Goal: Information Seeking & Learning: Learn about a topic

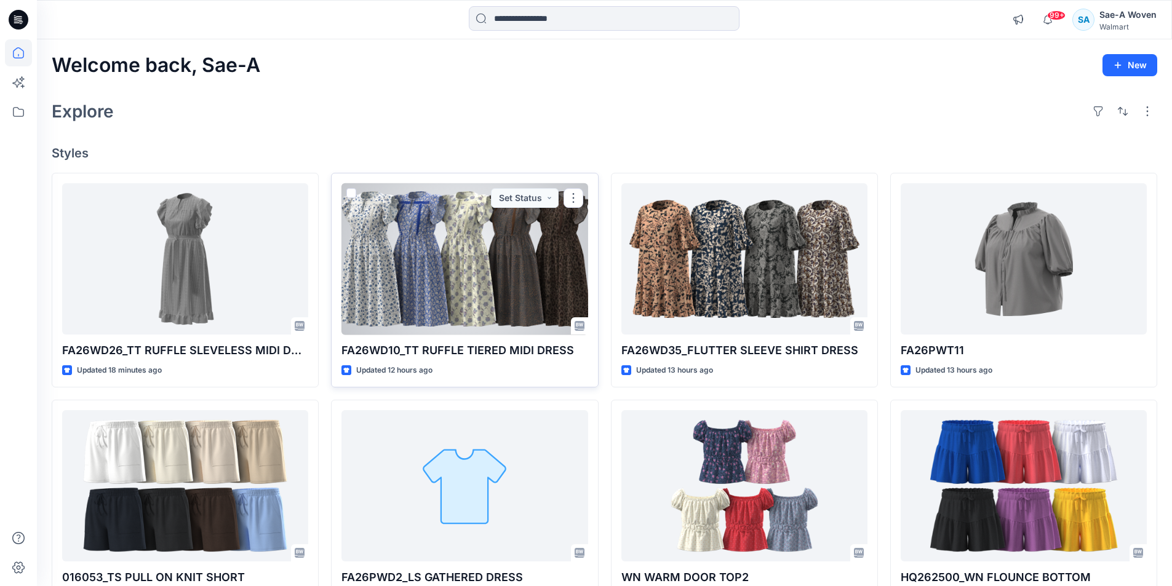
click at [497, 301] on div at bounding box center [464, 259] width 246 height 152
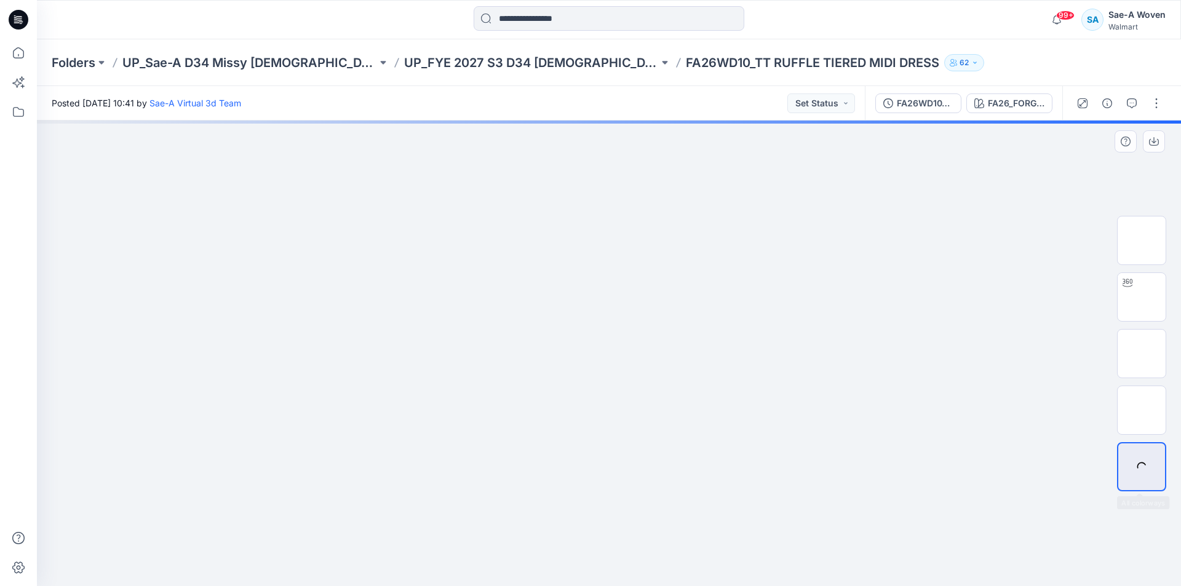
click at [611, 297] on img at bounding box center [1142, 297] width 0 height 0
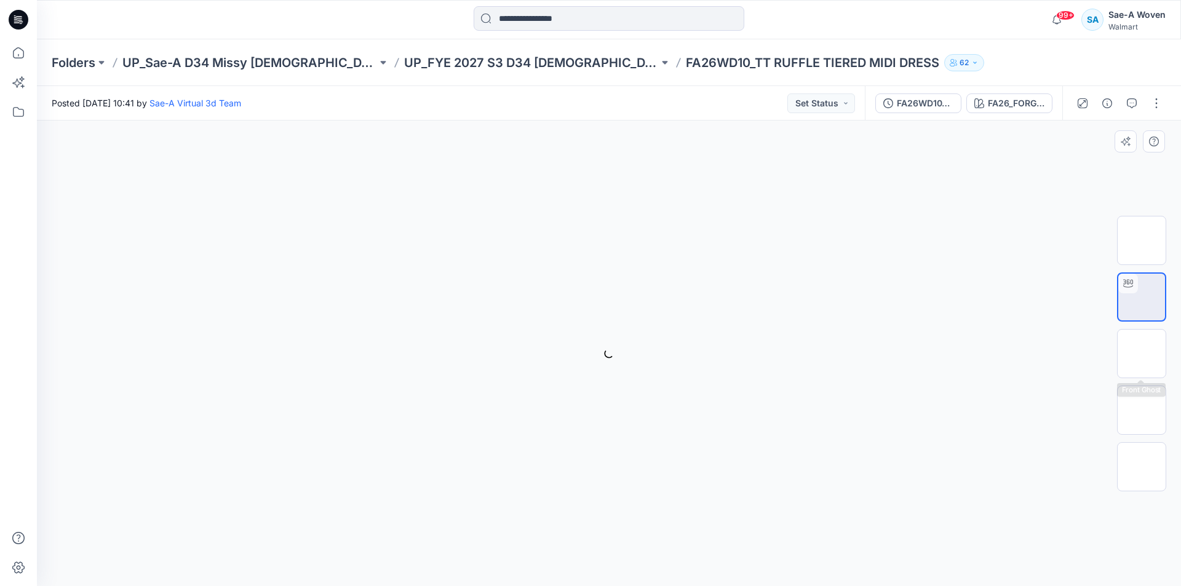
click at [513, 285] on div "FA26_FORGETMENOT_NM_7_INDEX_cc4 Loading... Material Properties Loading..." at bounding box center [609, 354] width 1144 height 466
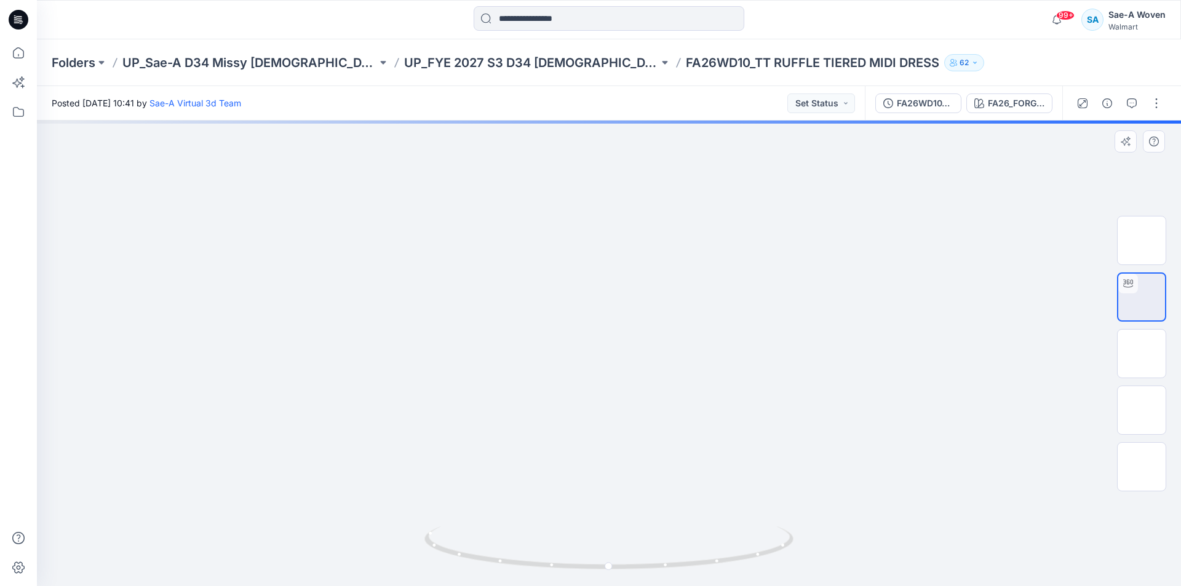
drag, startPoint x: 686, startPoint y: 441, endPoint x: 695, endPoint y: 378, distance: 63.3
drag, startPoint x: 688, startPoint y: 370, endPoint x: 688, endPoint y: 394, distance: 24.0
click at [611, 394] on img at bounding box center [609, 206] width 969 height 760
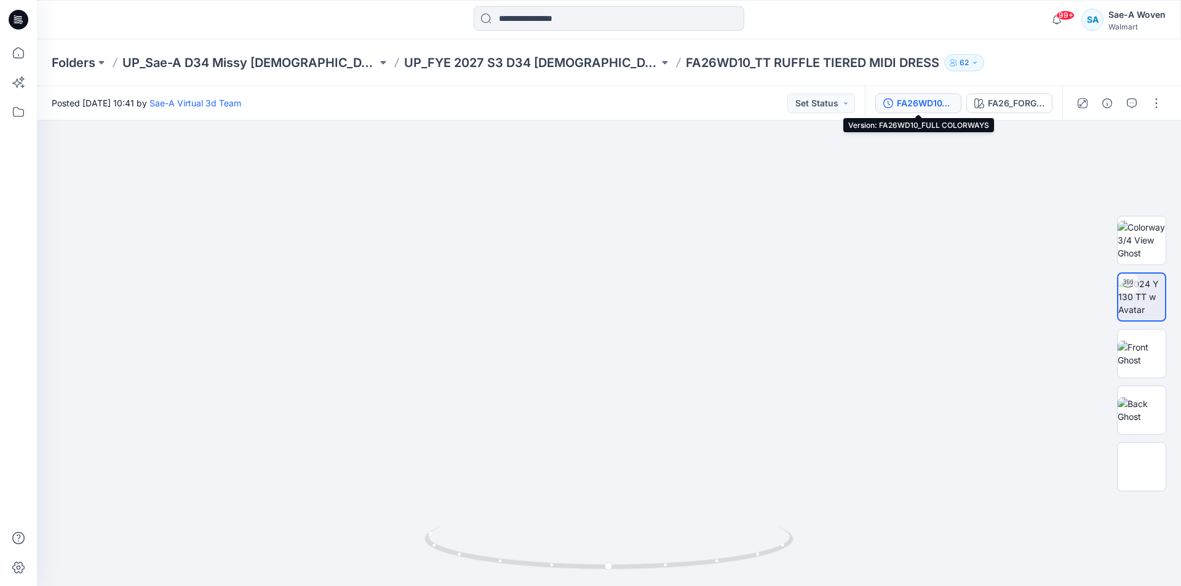
click at [611, 105] on div "FA26WD10_FULL COLORWAYS" at bounding box center [925, 104] width 57 height 14
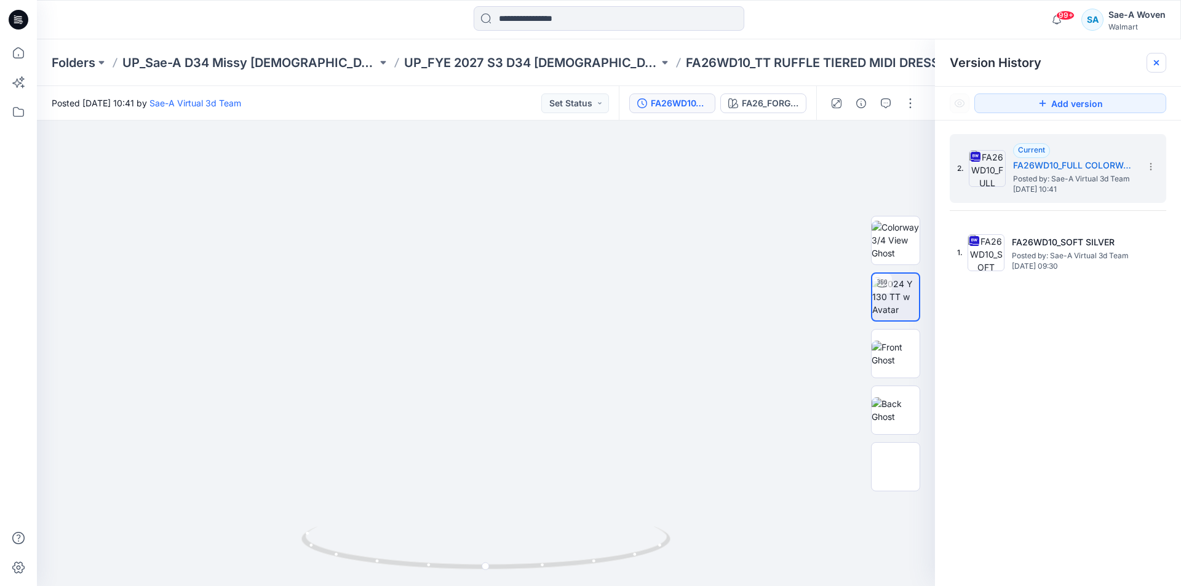
click at [611, 60] on icon at bounding box center [1157, 63] width 10 height 10
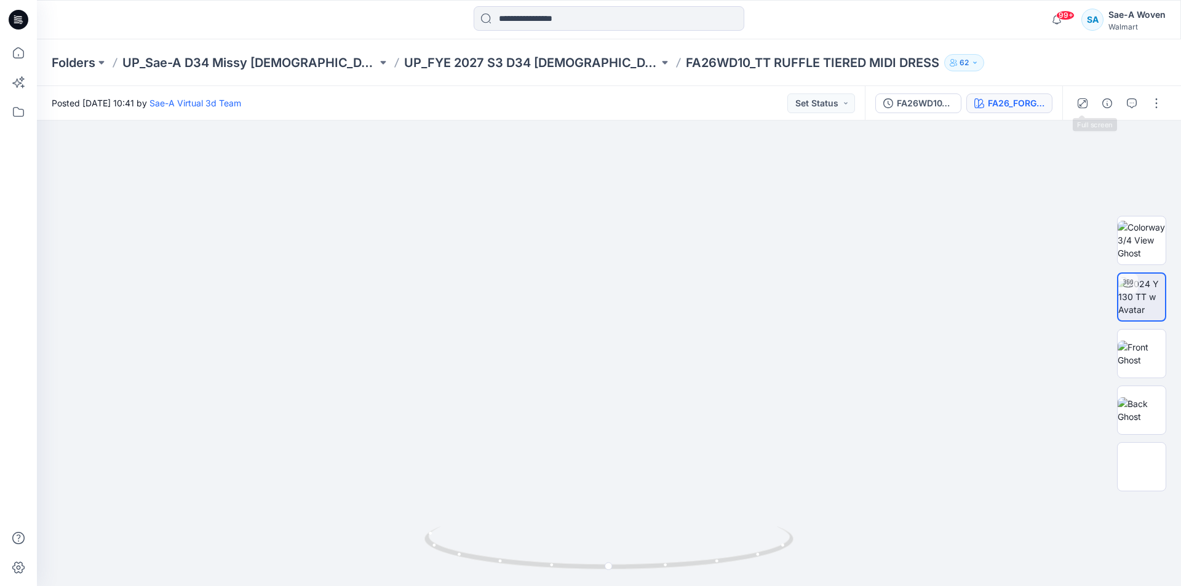
click at [611, 97] on div "FA26_FORGETMENOT_NM_7_INDEX_cc4" at bounding box center [1016, 104] width 57 height 14
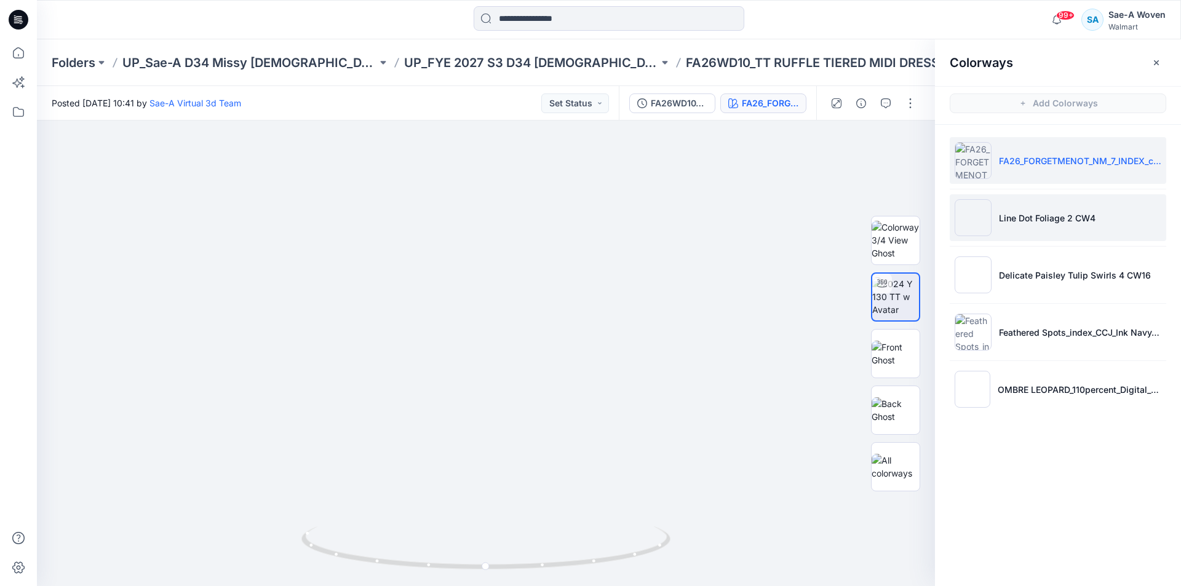
click at [611, 225] on li "Line Dot Foliage 2 CW4" at bounding box center [1058, 217] width 217 height 47
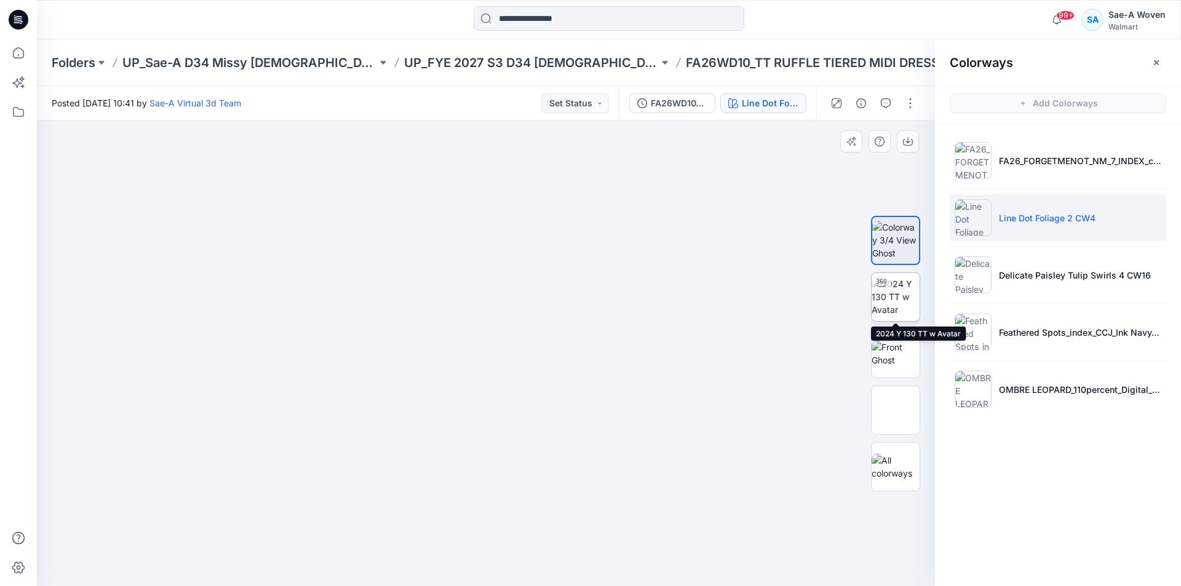
click at [611, 300] on img at bounding box center [896, 296] width 48 height 39
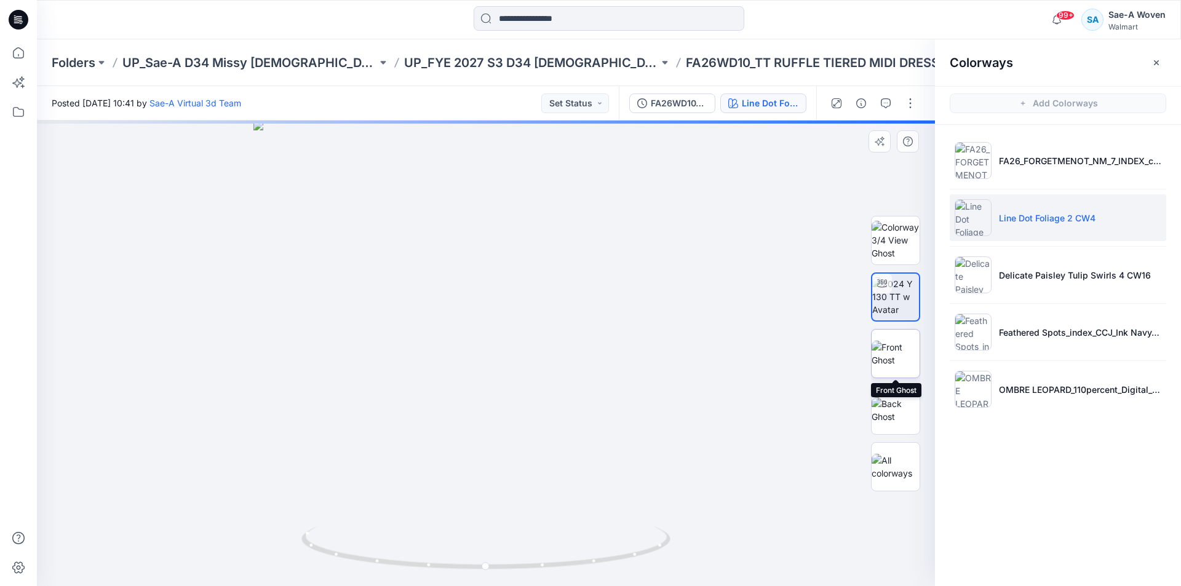
click at [611, 367] on img at bounding box center [896, 354] width 48 height 26
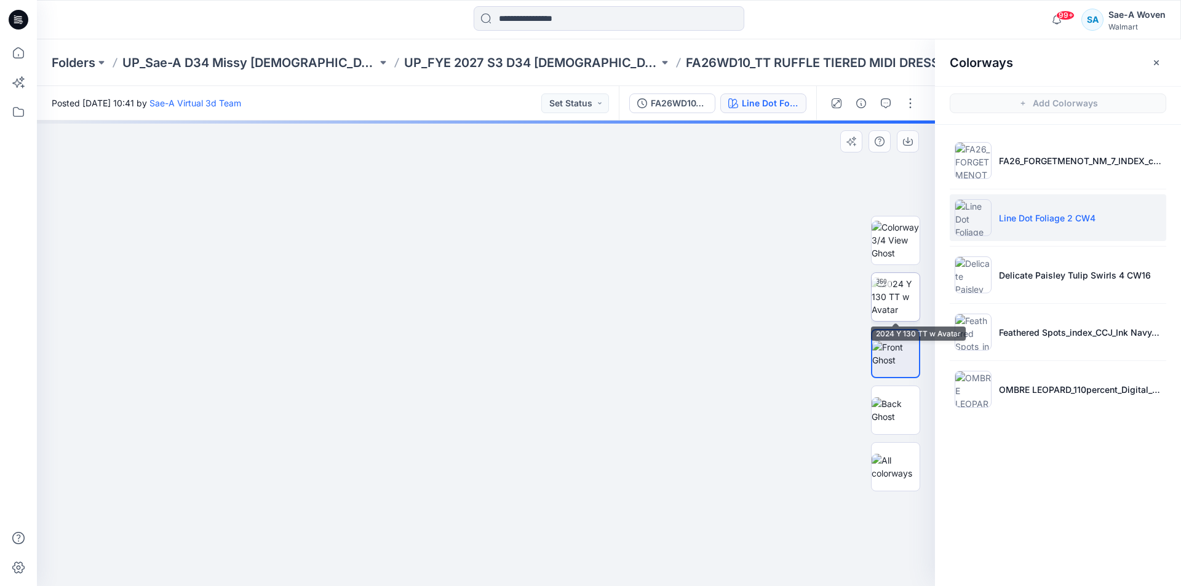
click at [611, 295] on img at bounding box center [896, 296] width 48 height 39
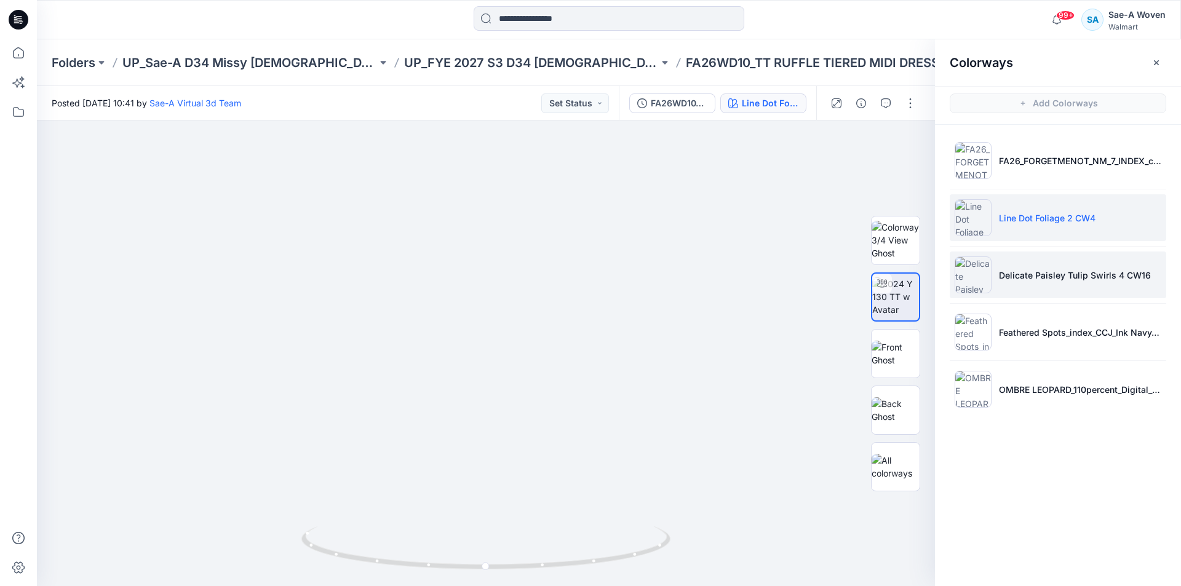
click at [611, 277] on p "Delicate Paisley Tulip Swirls 4 CW16" at bounding box center [1075, 275] width 152 height 13
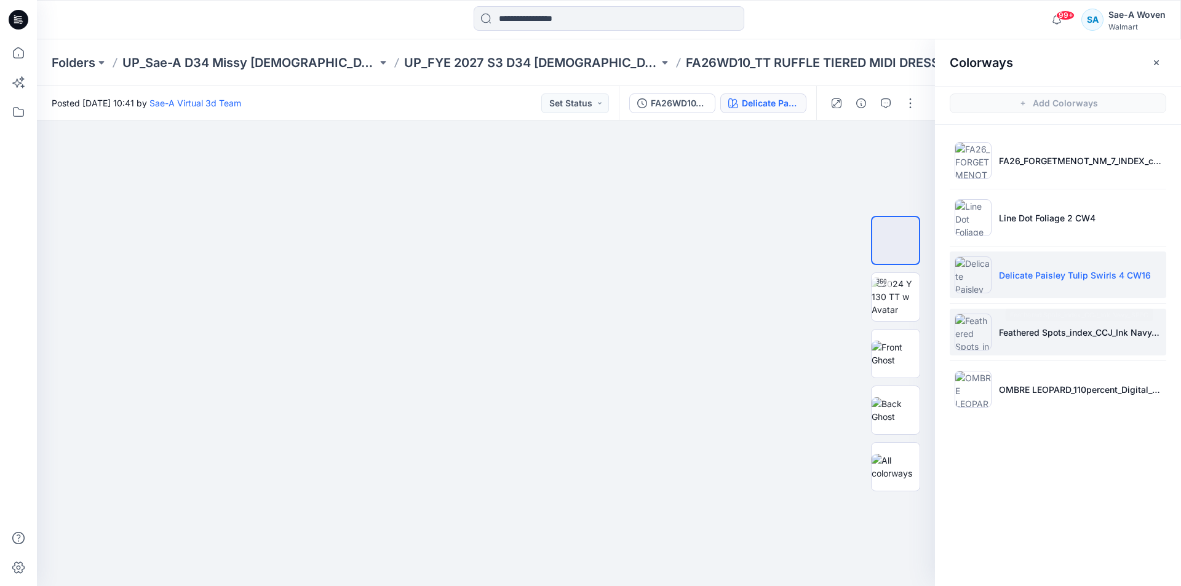
click at [611, 349] on li "Feathered Spots_index_CCJ_Ink Navy_SPEC" at bounding box center [1058, 332] width 217 height 47
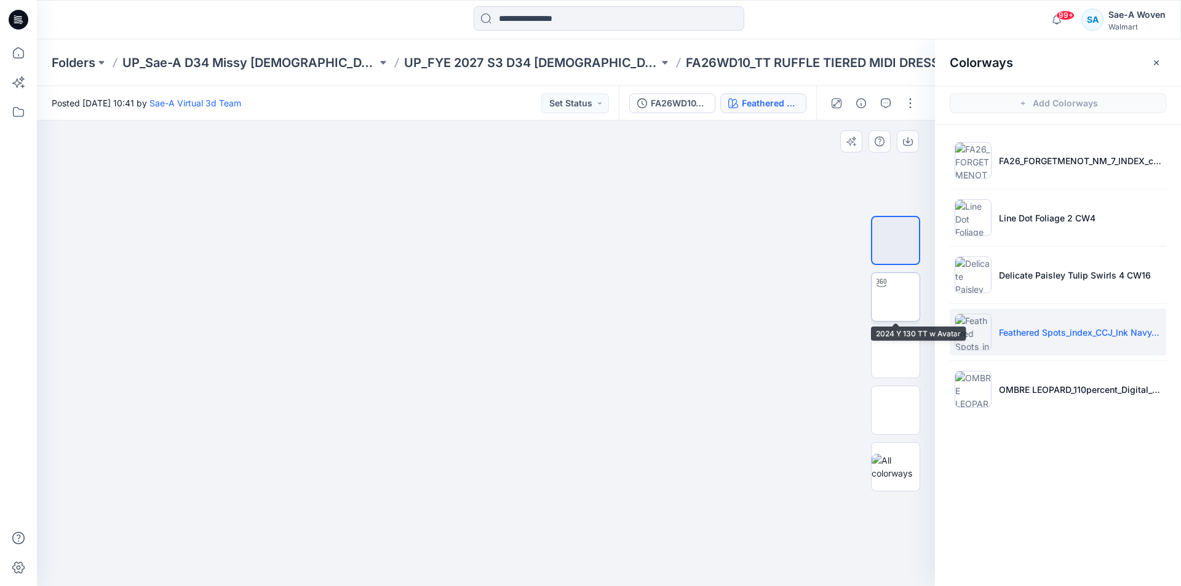
click at [611, 297] on img at bounding box center [896, 297] width 0 height 0
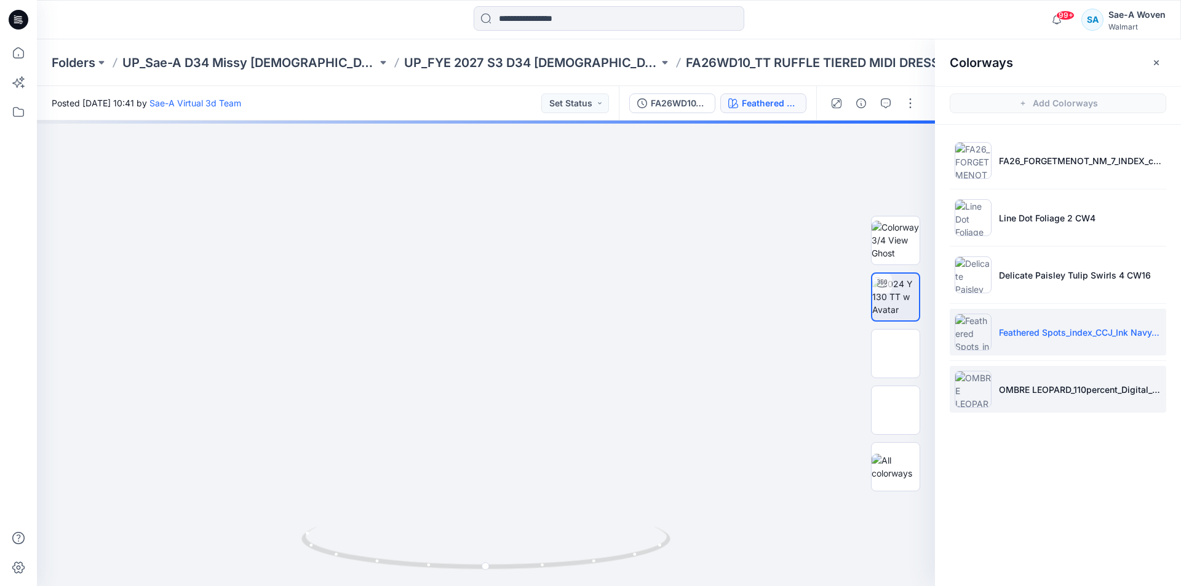
click at [611, 388] on p "OMBRE LEOPARD_110percent_Digital_cc9" at bounding box center [1080, 389] width 162 height 13
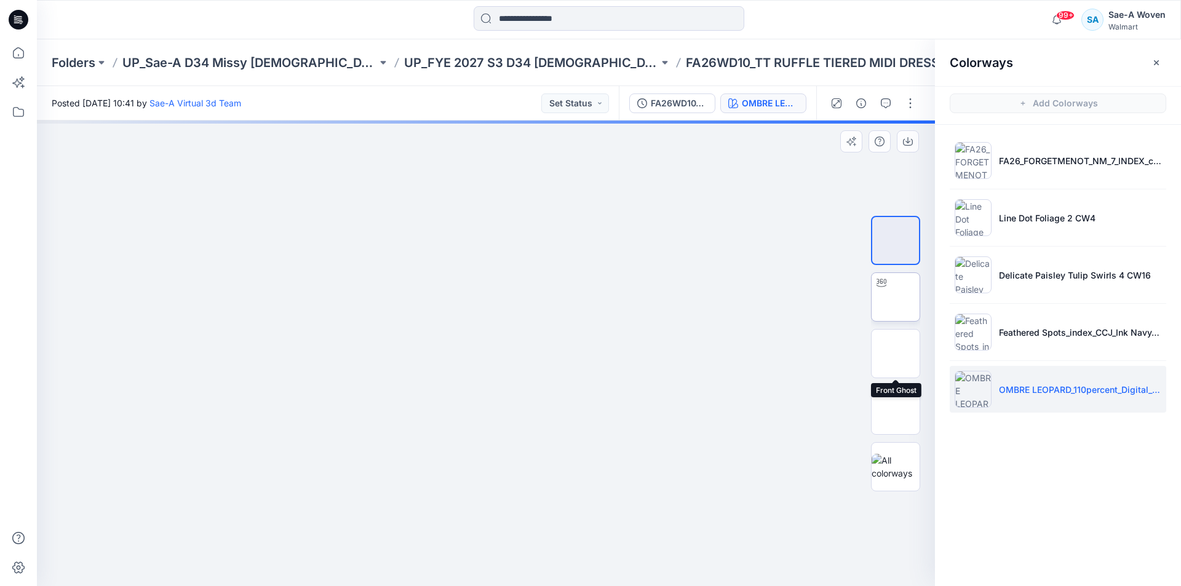
click at [611, 297] on img at bounding box center [896, 297] width 0 height 0
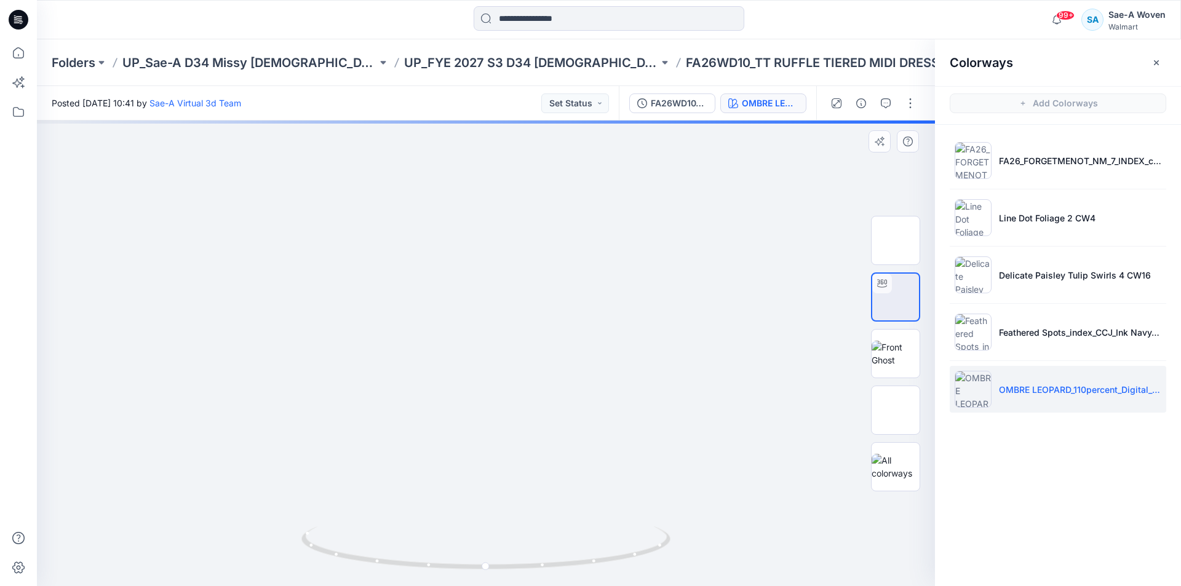
drag, startPoint x: 569, startPoint y: 450, endPoint x: 571, endPoint y: 436, distance: 15.0
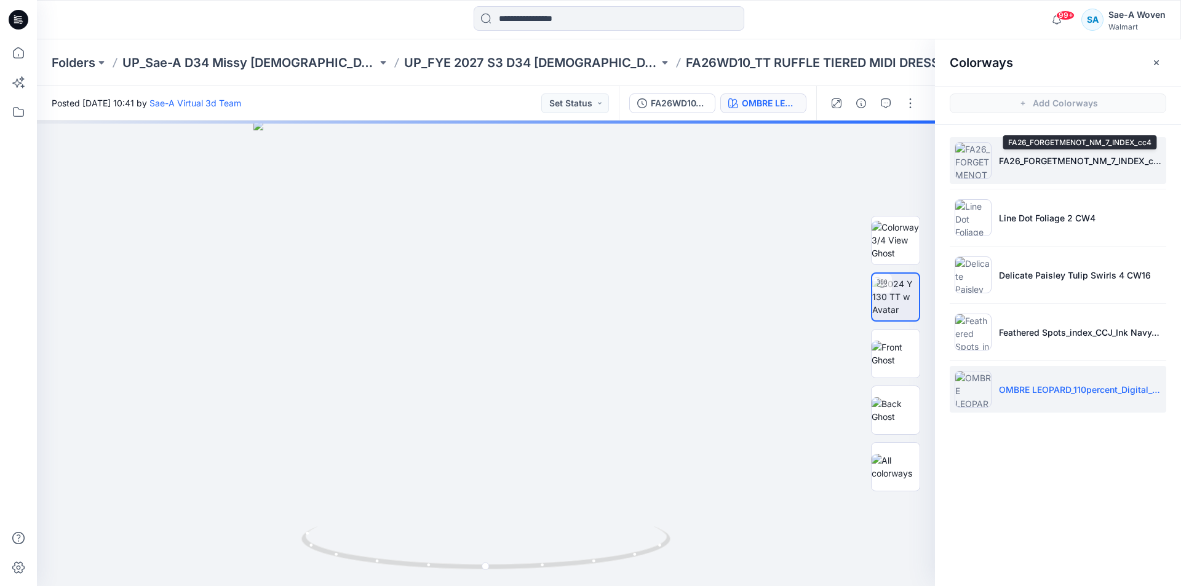
click at [611, 158] on p "FA26_FORGETMENOT_NM_7_INDEX_cc4" at bounding box center [1080, 160] width 162 height 13
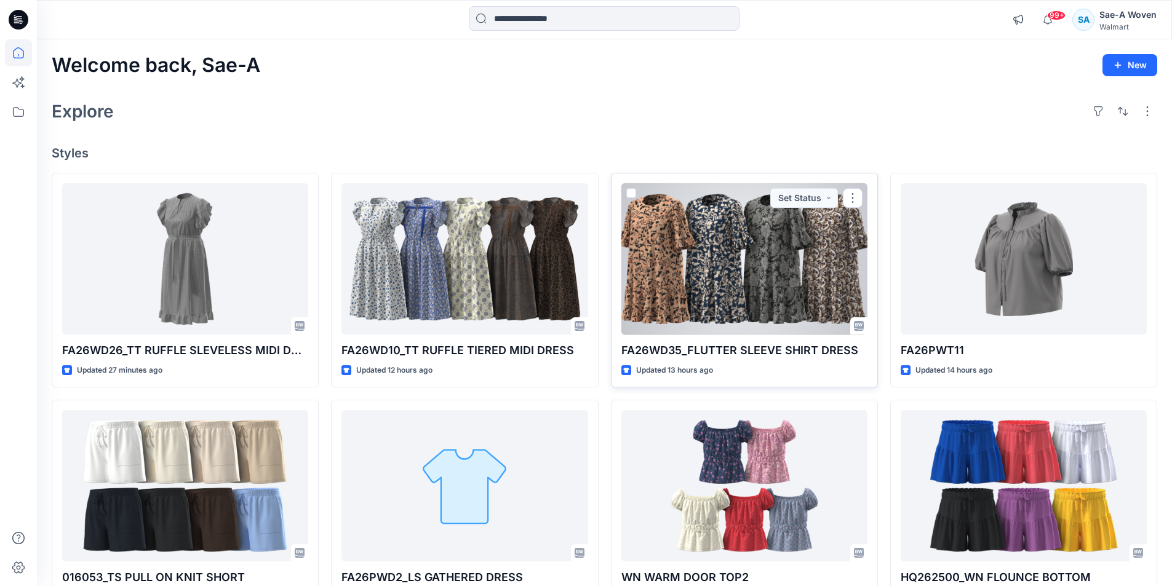
click at [611, 288] on div at bounding box center [744, 259] width 246 height 152
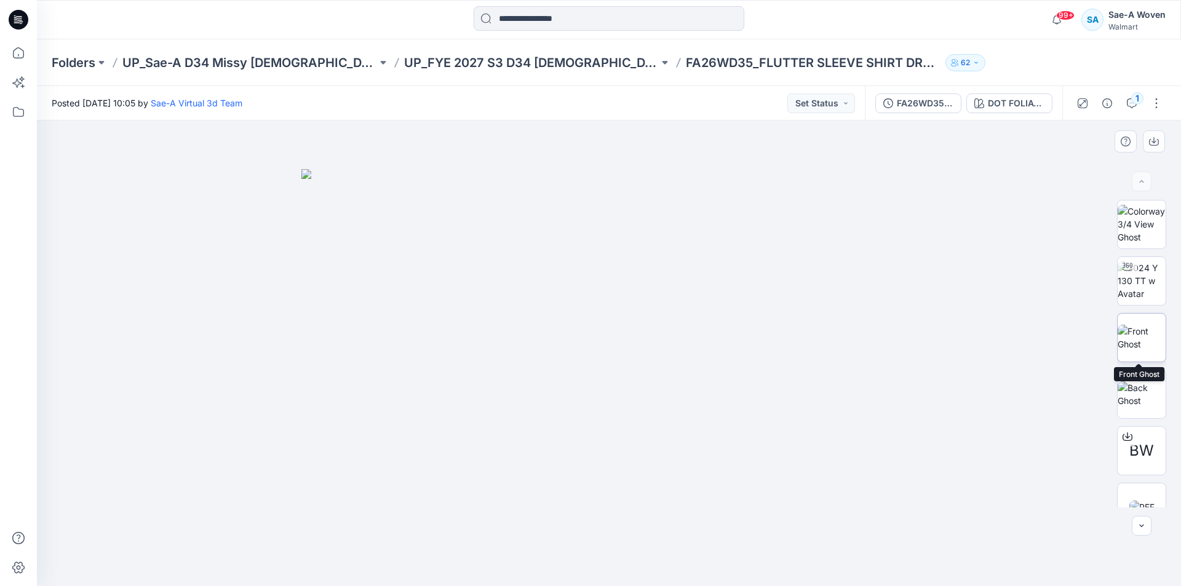
click at [611, 332] on img at bounding box center [1142, 338] width 48 height 26
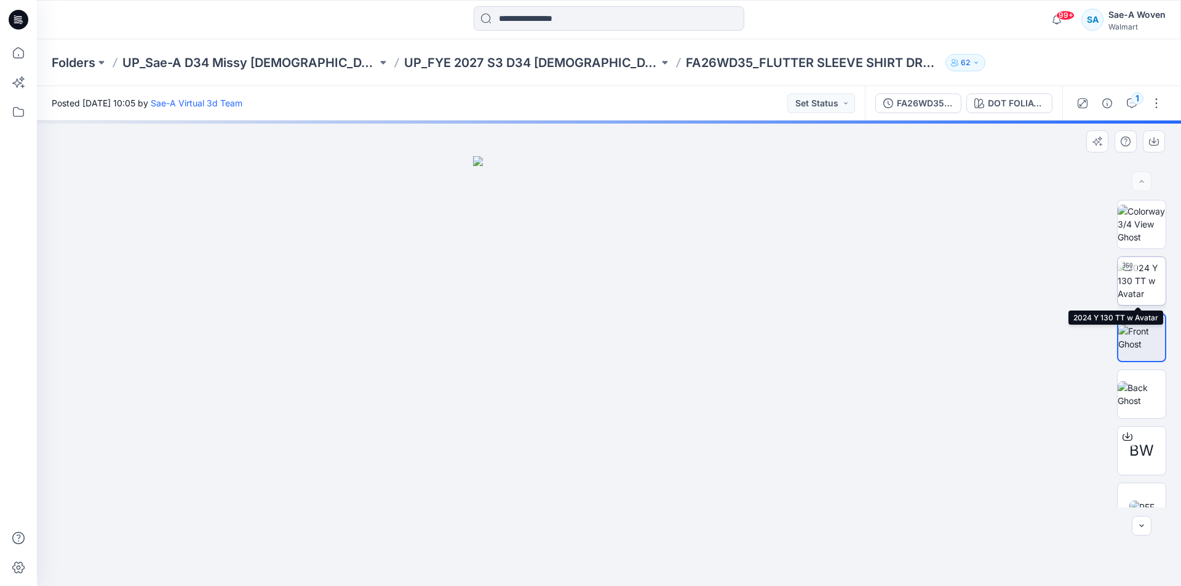
click at [611, 268] on img at bounding box center [1142, 280] width 48 height 39
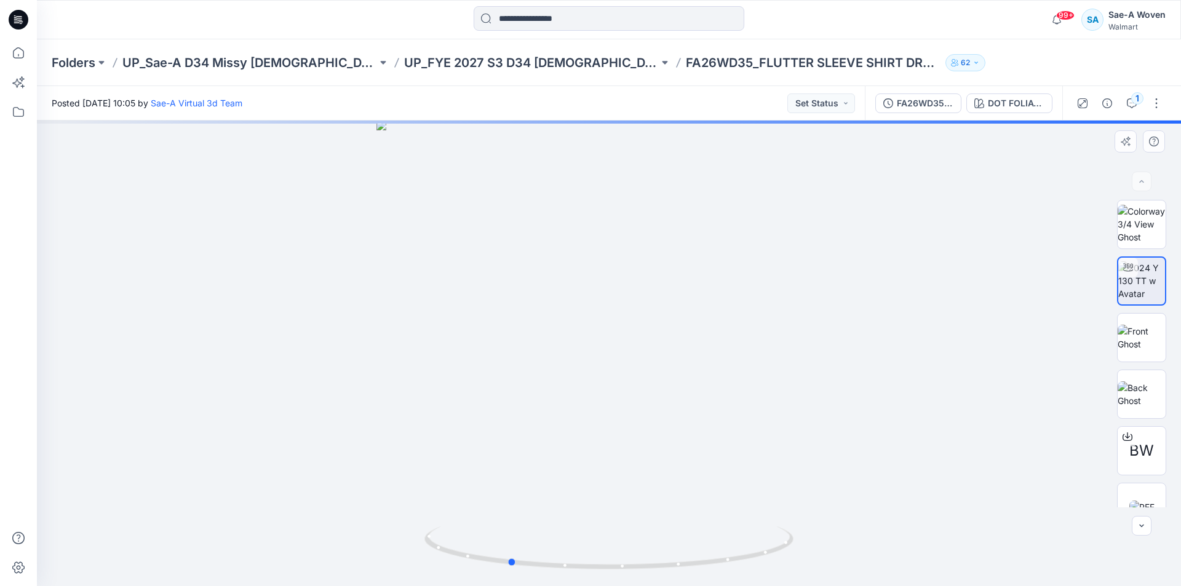
drag, startPoint x: 764, startPoint y: 557, endPoint x: 821, endPoint y: 545, distance: 58.4
click at [611, 476] on div at bounding box center [609, 354] width 1144 height 466
click at [611, 94] on button "DOT FOLIAGE index CC4" at bounding box center [1010, 104] width 86 height 20
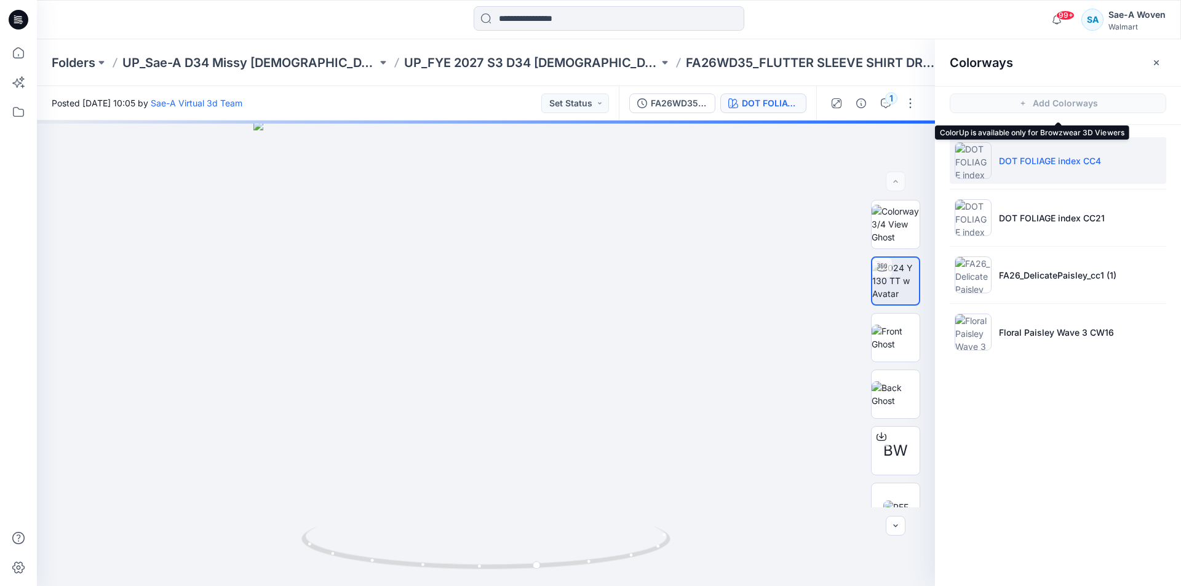
click at [611, 103] on span "Add Colorways" at bounding box center [1058, 103] width 246 height 34
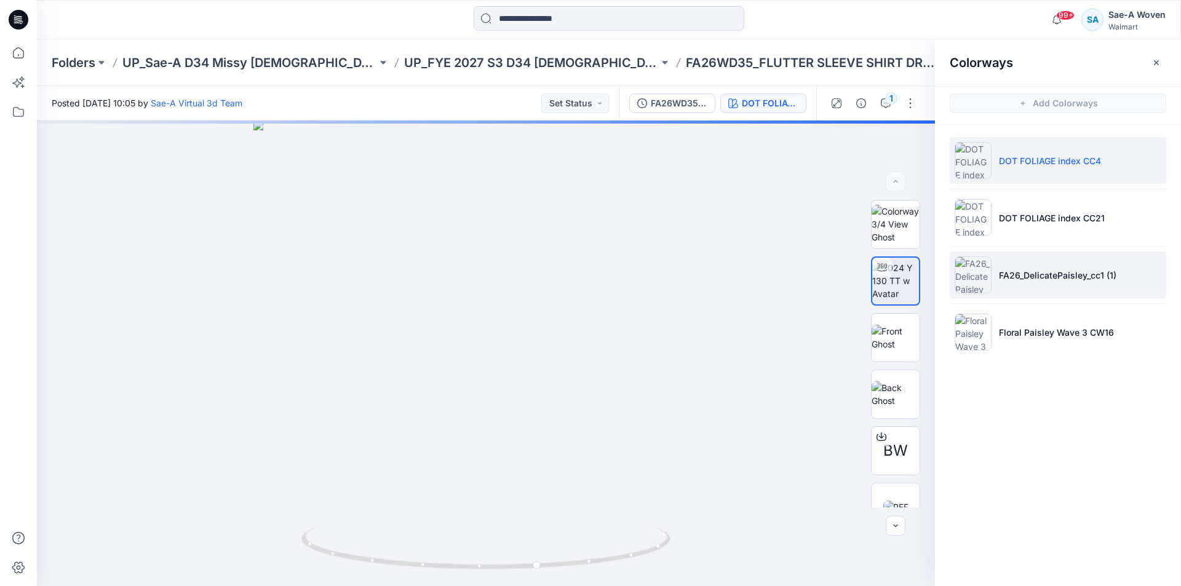
click at [611, 280] on p "FA26_DelicatePaisley_cc1 (1)" at bounding box center [1058, 275] width 118 height 13
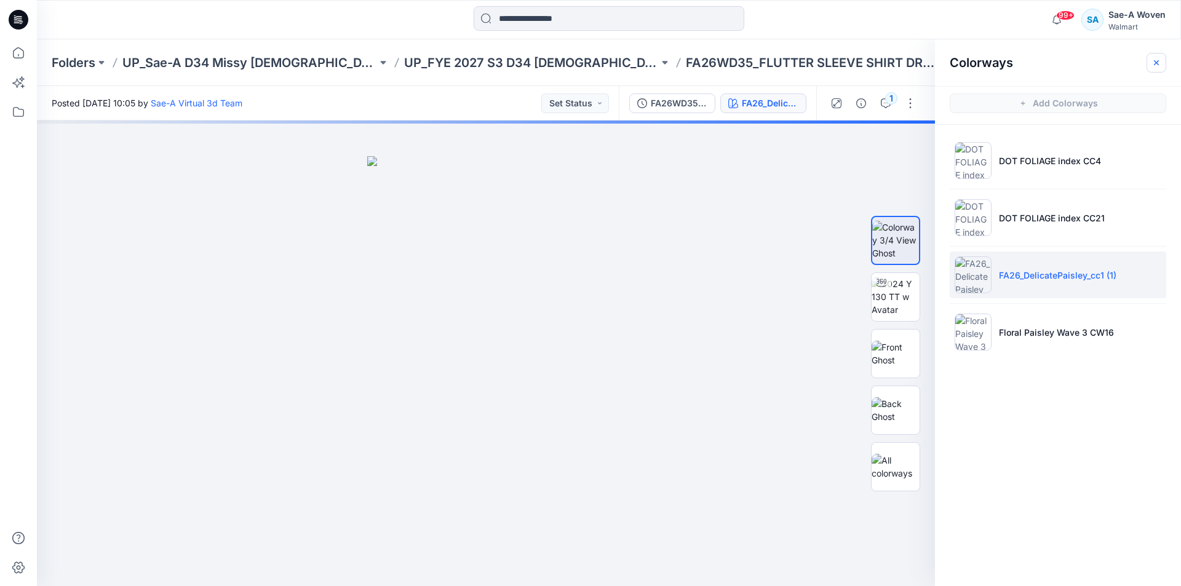
click at [611, 62] on button "button" at bounding box center [1157, 63] width 20 height 20
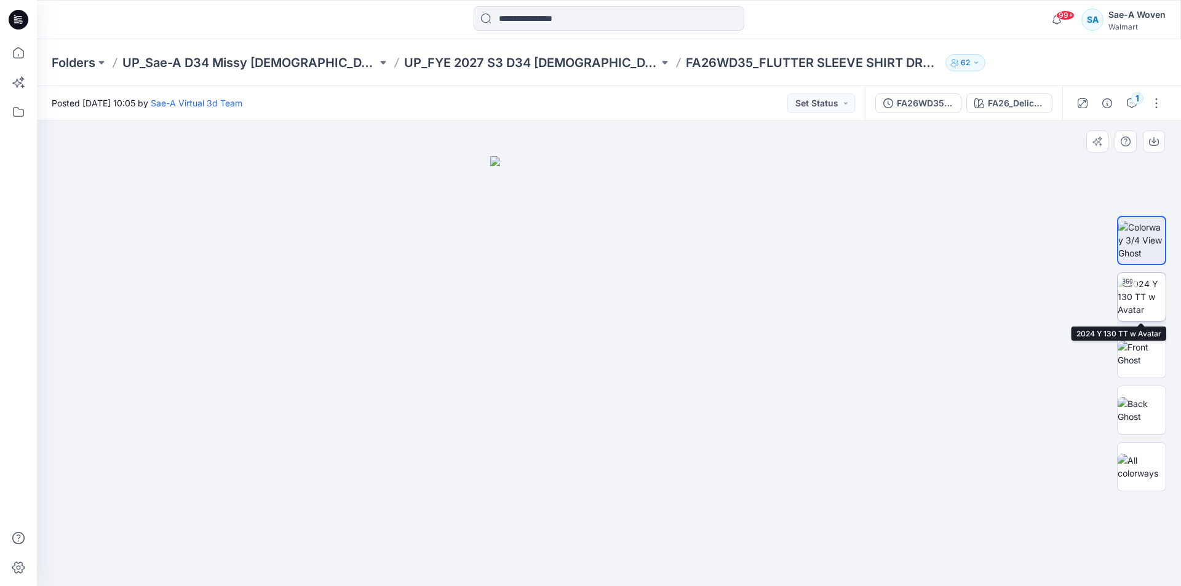
click at [611, 295] on img at bounding box center [1142, 296] width 48 height 39
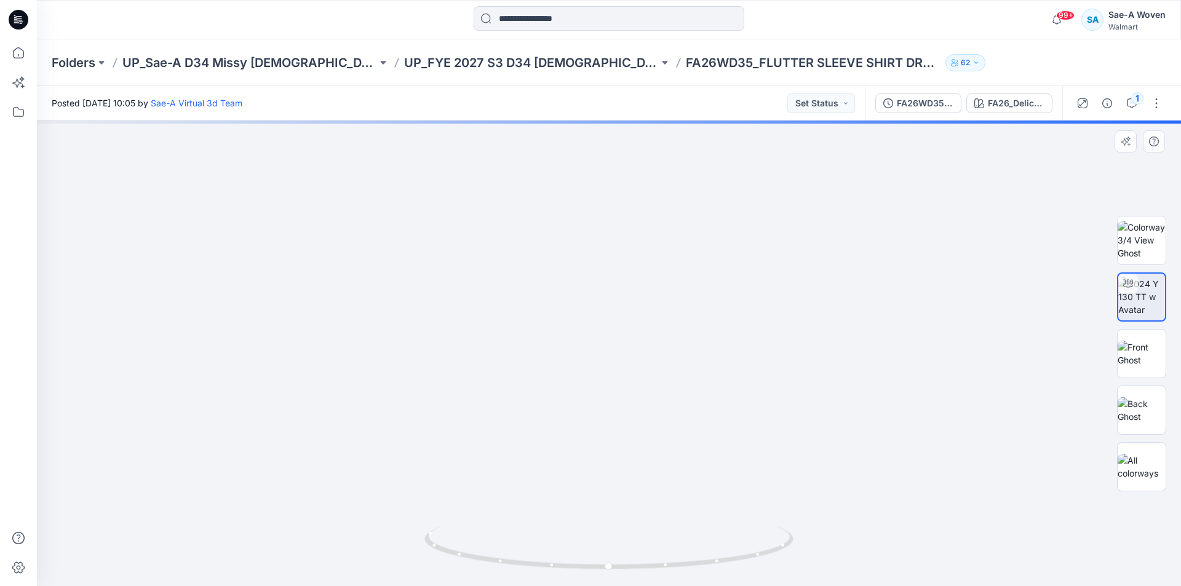
drag, startPoint x: 649, startPoint y: 479, endPoint x: 646, endPoint y: 366, distance: 112.6
click at [611, 366] on img at bounding box center [609, 270] width 801 height 634
click at [611, 468] on div at bounding box center [609, 354] width 1144 height 466
click at [611, 468] on img at bounding box center [1142, 467] width 48 height 26
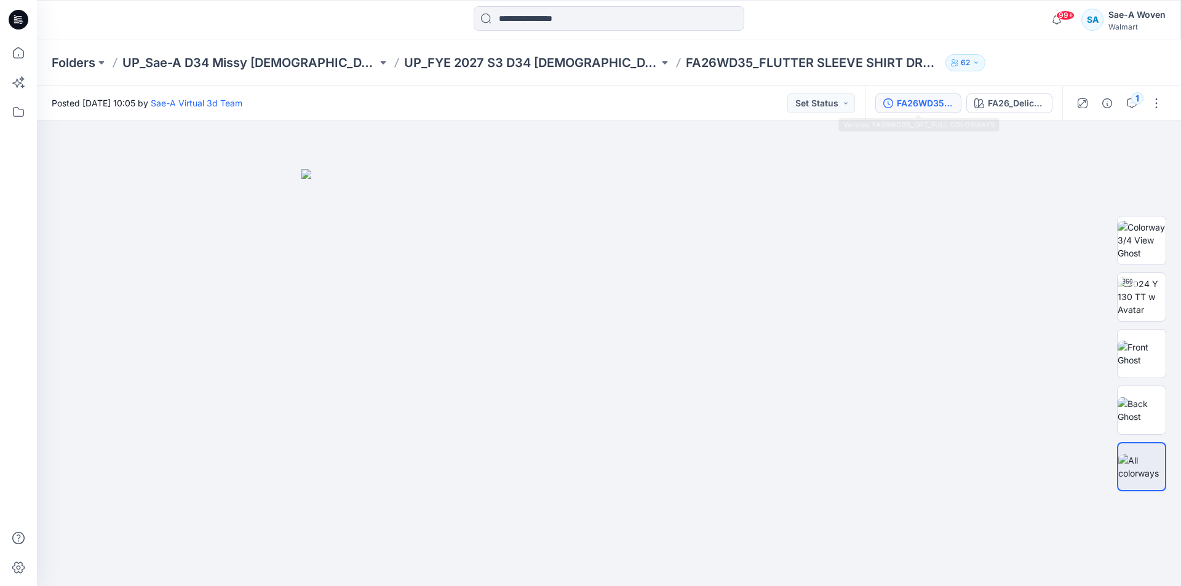
click at [611, 103] on div "FA26WD35_OPT_FULL COLORWAYS" at bounding box center [925, 104] width 57 height 14
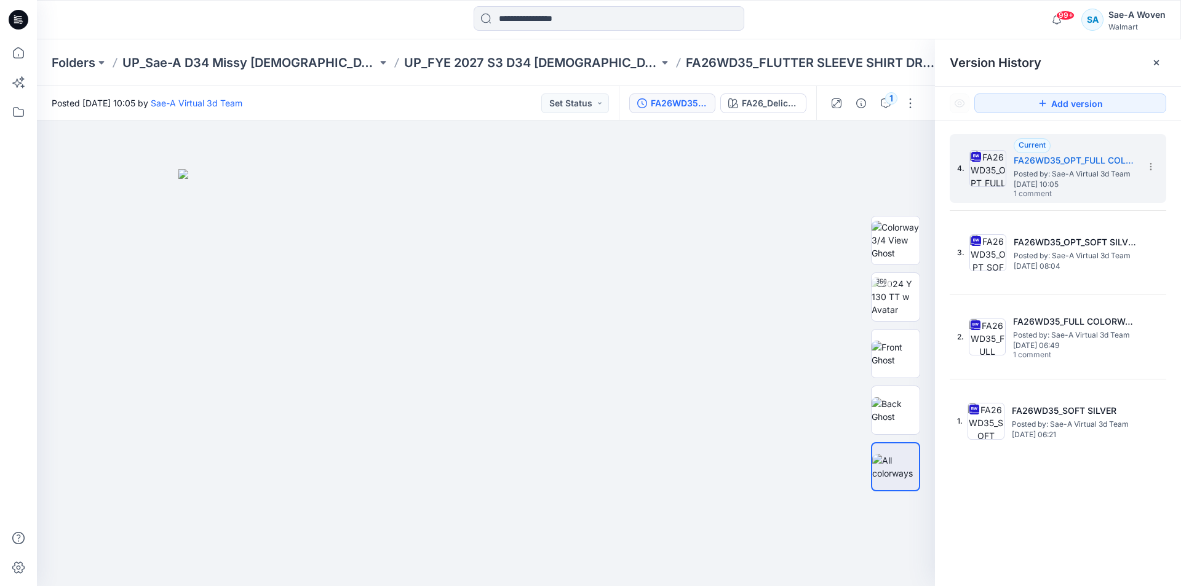
click at [452, 53] on div "Folders UP_Sae-A D34 Missy [DEMOGRAPHIC_DATA] Dresses UP_FYE 2027 S3 D34 [DEMOG…" at bounding box center [609, 62] width 1144 height 47
click at [450, 68] on p "UP_FYE 2027 S3 D34 [DEMOGRAPHIC_DATA] Dresses" at bounding box center [531, 62] width 255 height 17
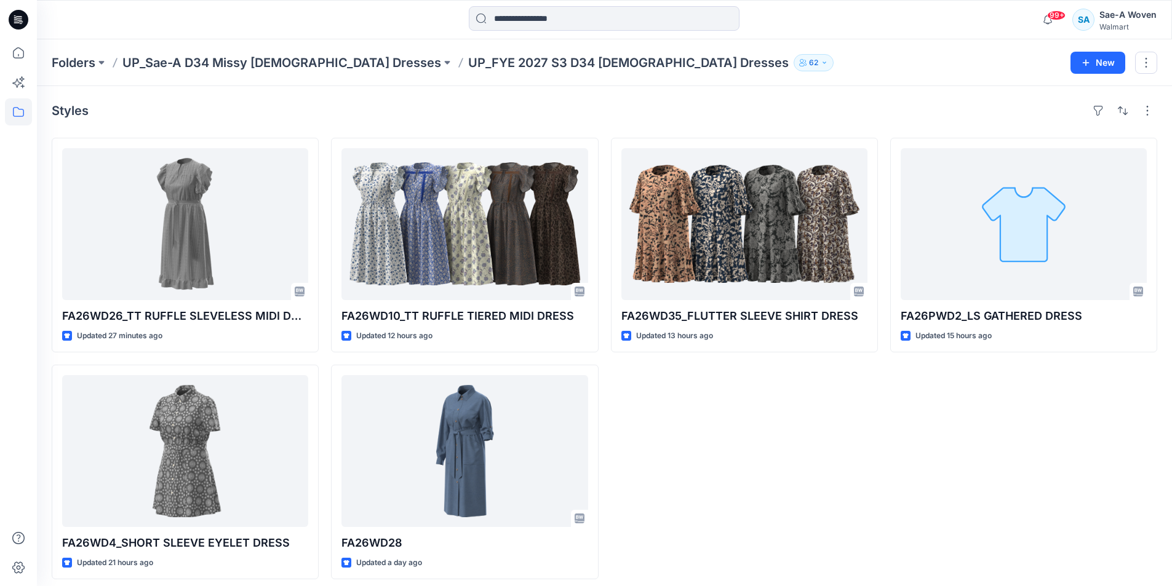
click at [611, 469] on div "FA26WD35_FLUTTER SLEEVE SHIRT DRESS Updated 13 hours ago" at bounding box center [744, 359] width 267 height 442
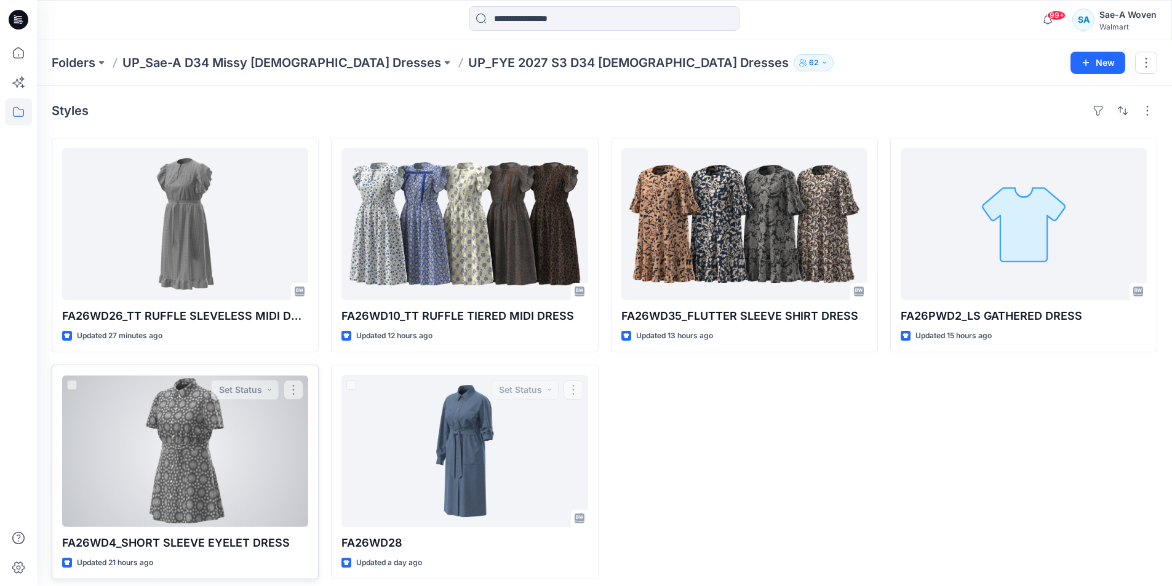
click at [202, 468] on div at bounding box center [185, 451] width 246 height 152
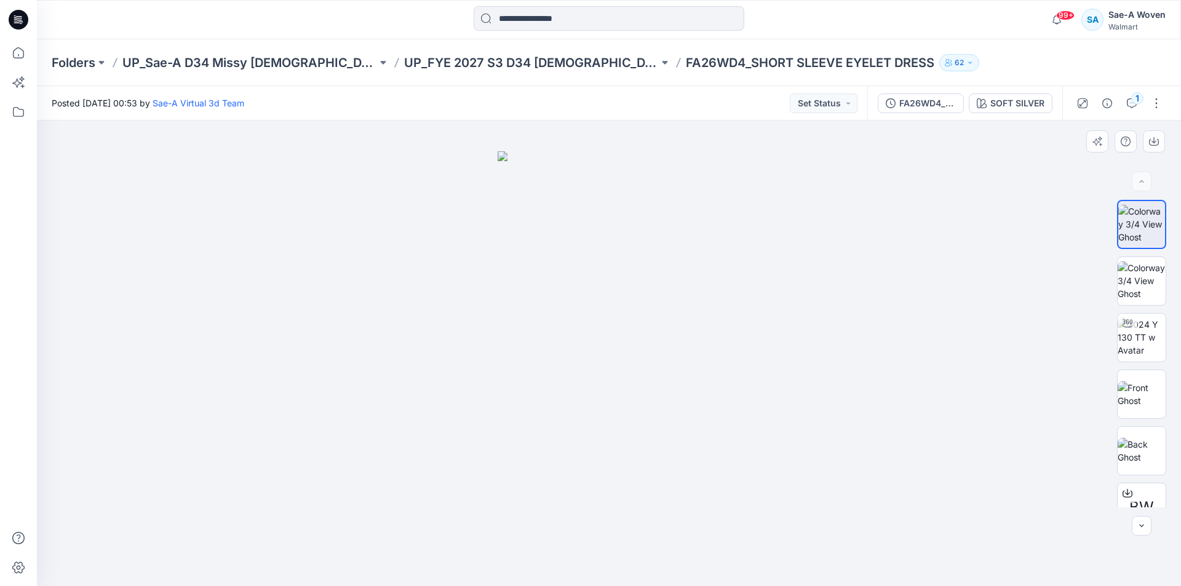
click at [611, 364] on div "BW" at bounding box center [1141, 354] width 49 height 308
click at [611, 345] on img at bounding box center [1142, 337] width 48 height 39
click at [611, 107] on div "SOFT SILVER" at bounding box center [1018, 104] width 54 height 14
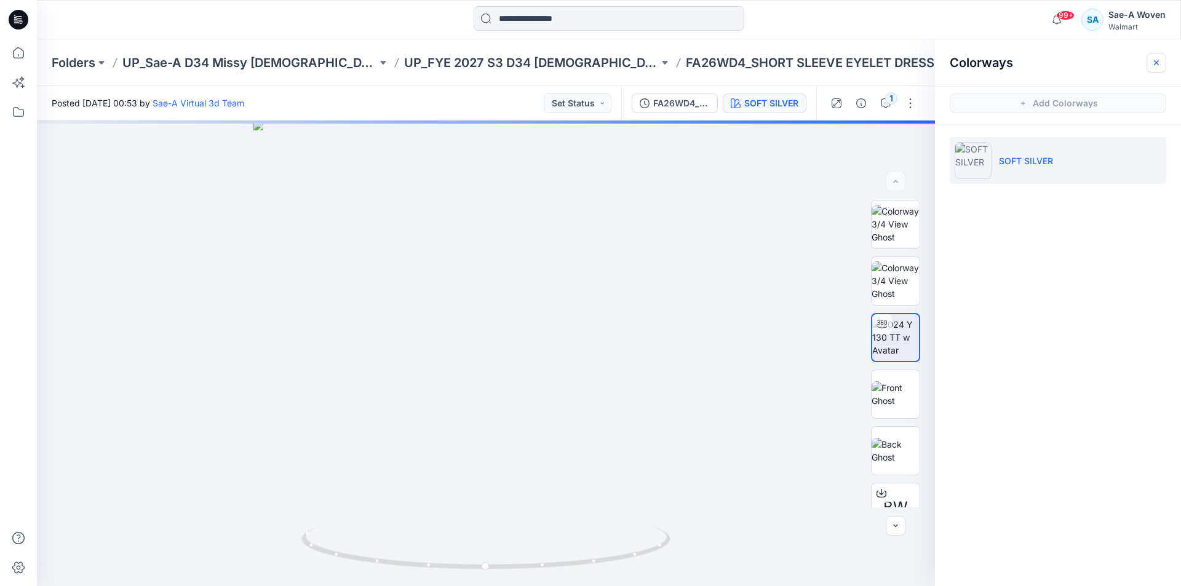
click at [611, 63] on icon "button" at bounding box center [1157, 63] width 10 height 10
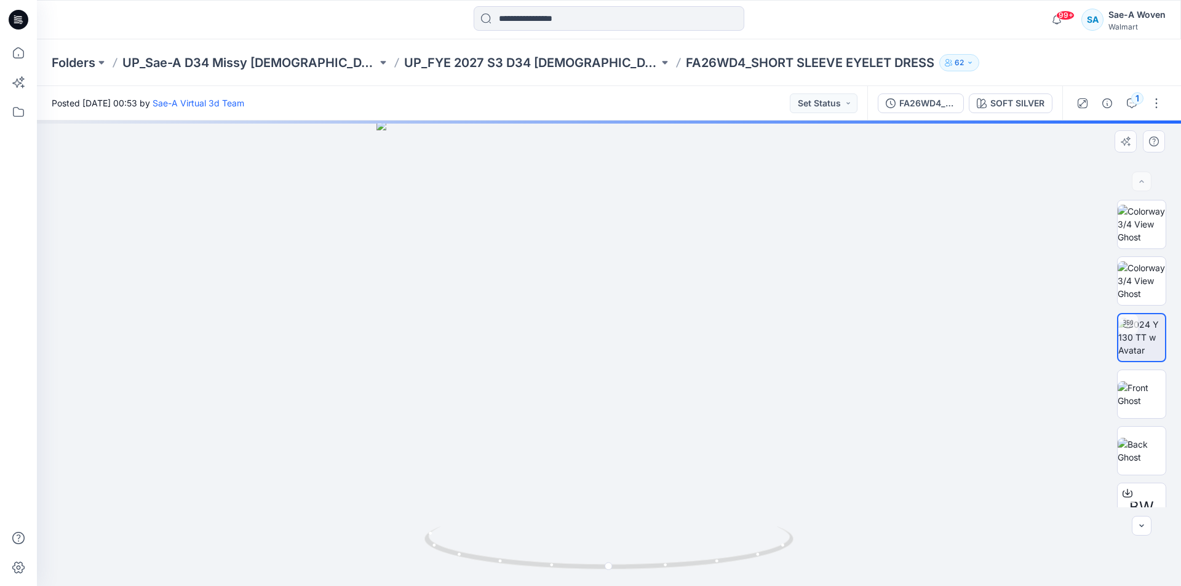
click at [611, 314] on div at bounding box center [609, 354] width 1144 height 466
